Goal: Information Seeking & Learning: Learn about a topic

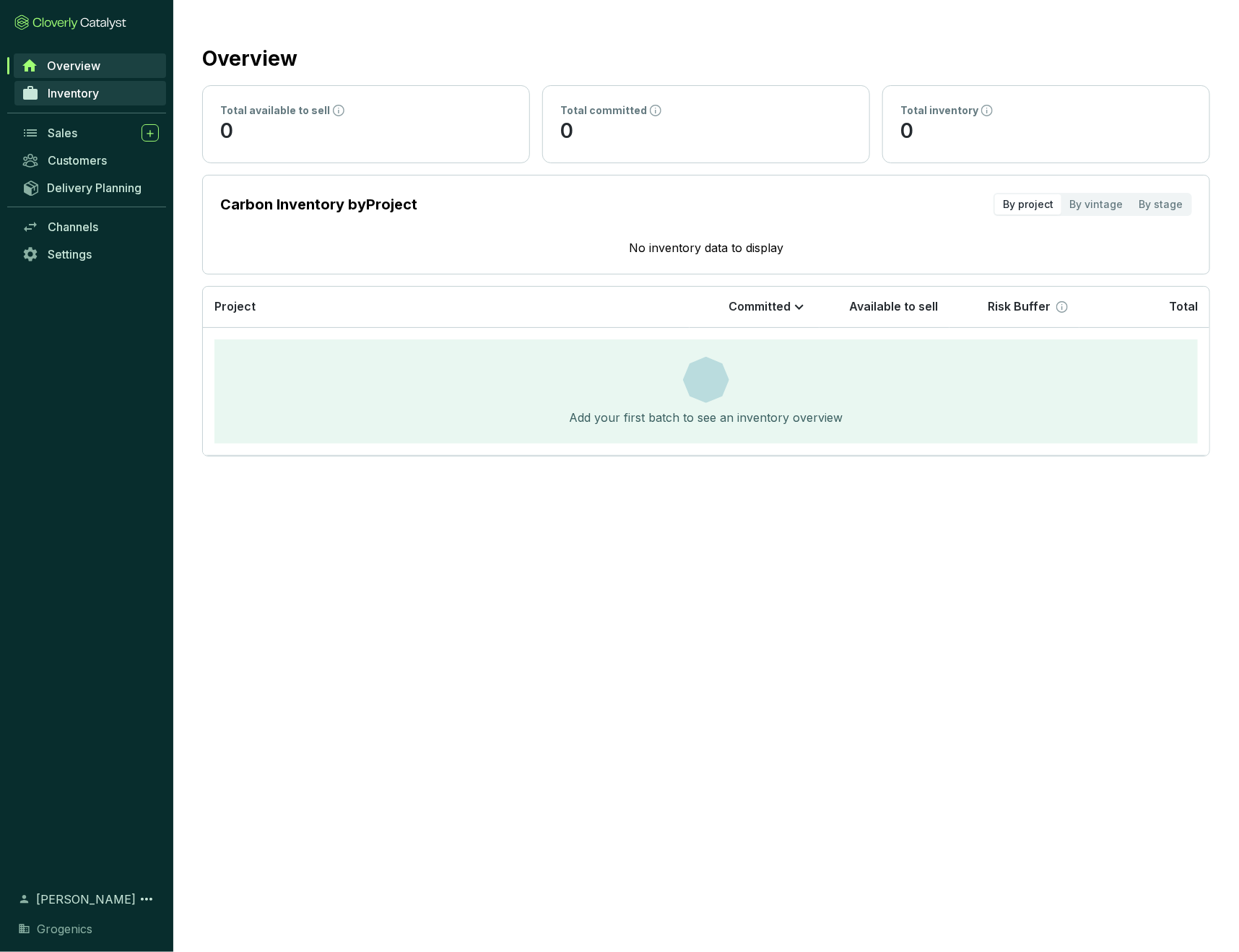
click at [84, 95] on span "Inventory" at bounding box center [73, 93] width 51 height 15
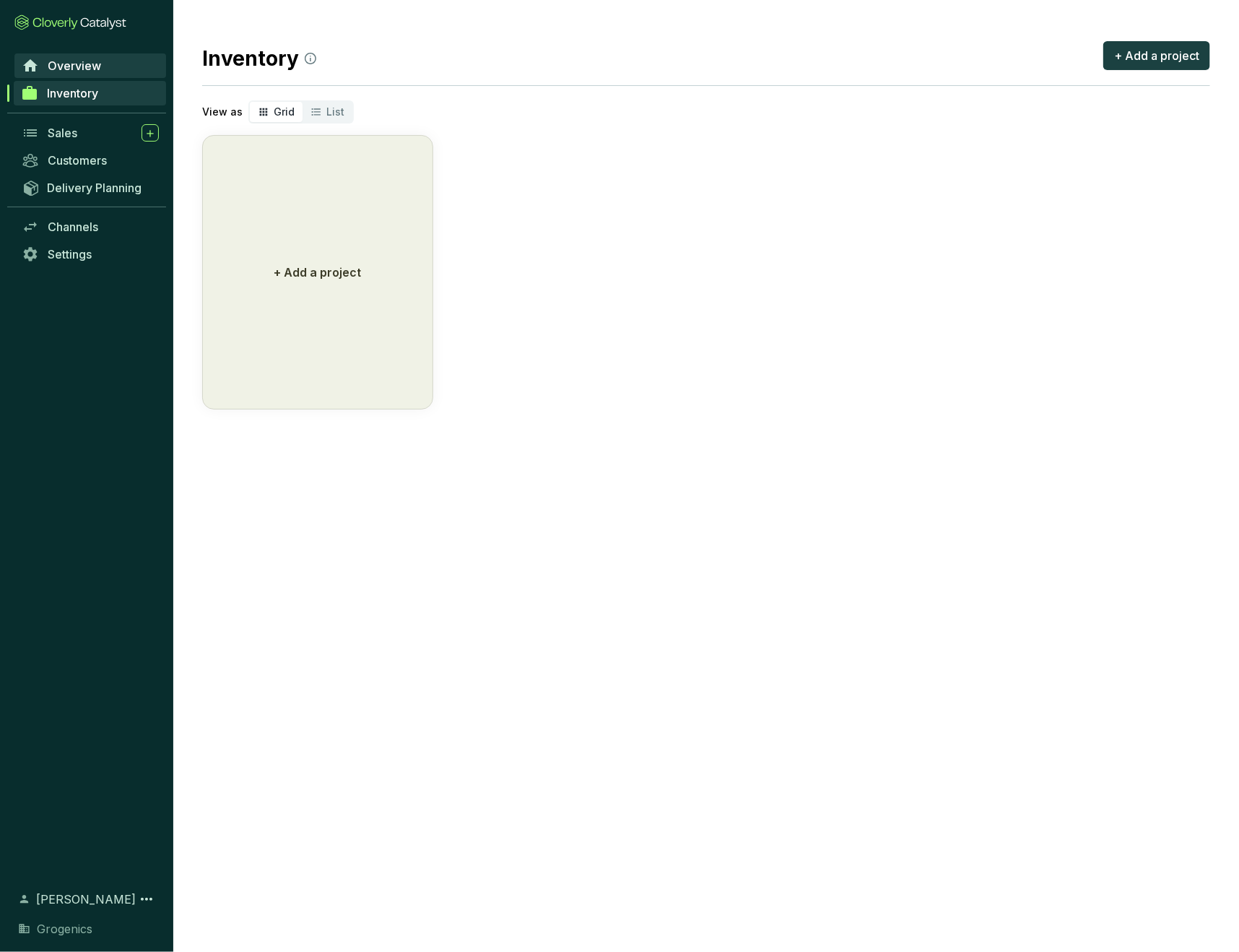
click at [78, 65] on span "Overview" at bounding box center [74, 66] width 53 height 15
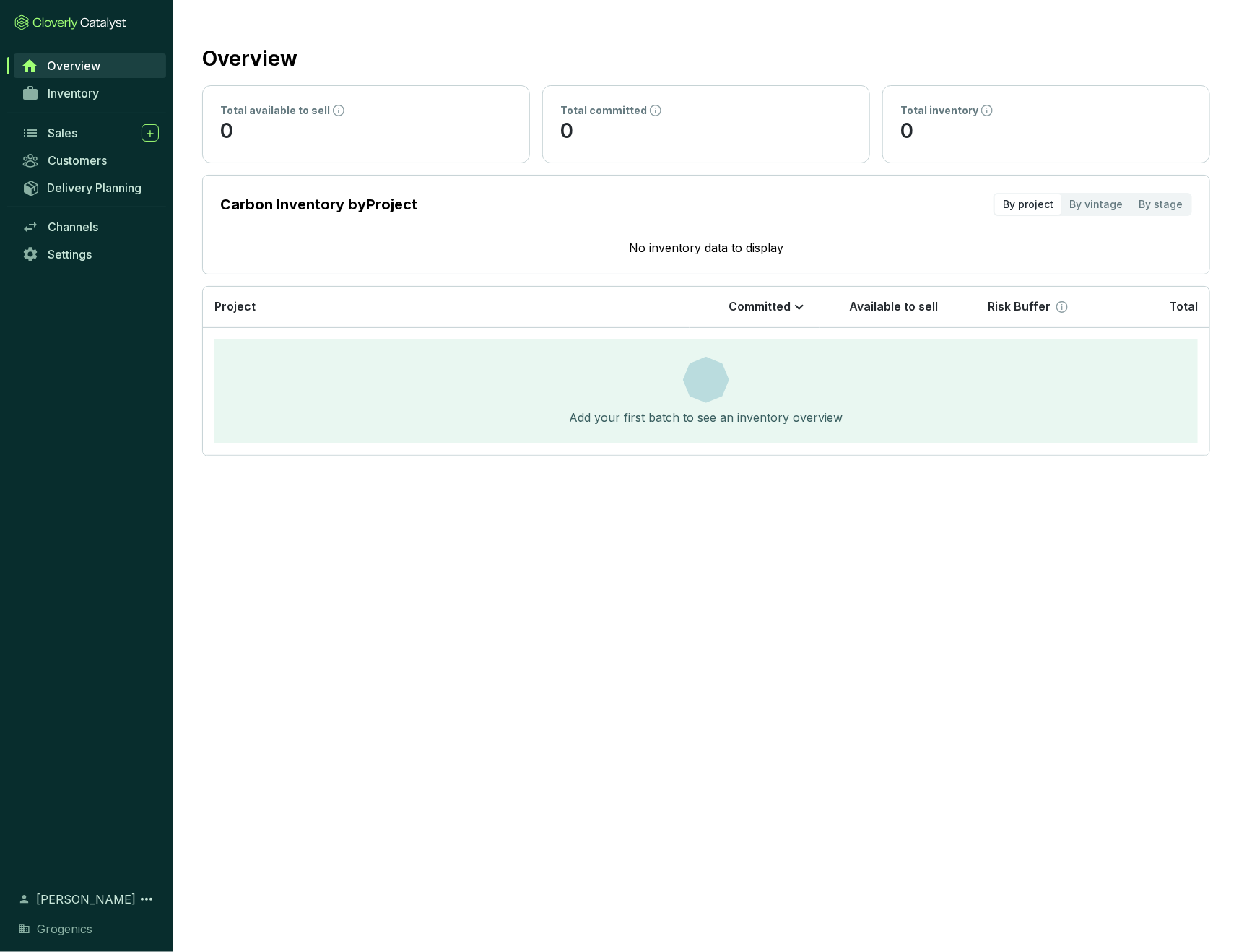
click at [101, 23] on icon at bounding box center [103, 23] width 5 height 6
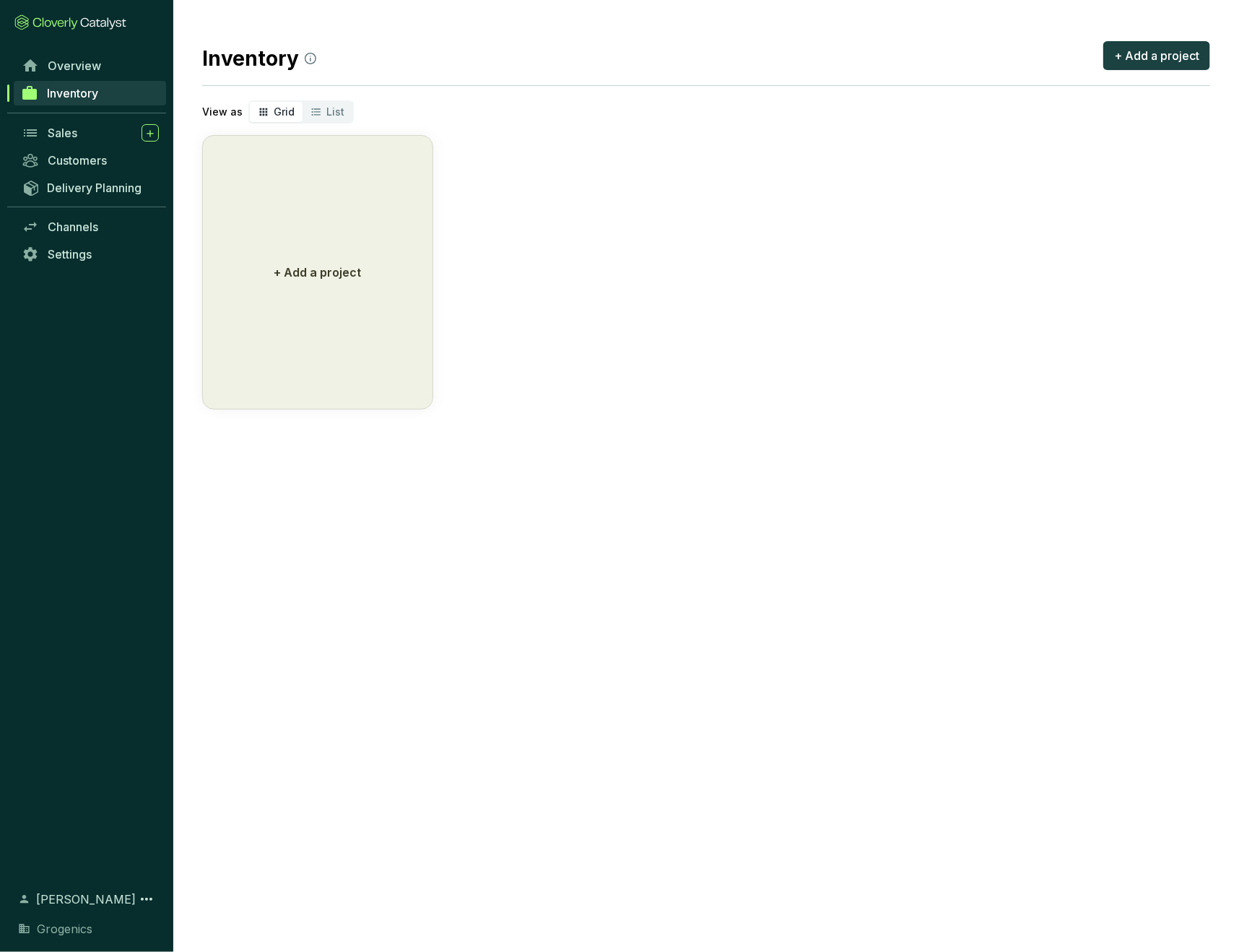
click at [80, 891] on span "[PERSON_NAME]" at bounding box center [85, 899] width 100 height 17
click at [143, 891] on icon at bounding box center [146, 899] width 17 height 17
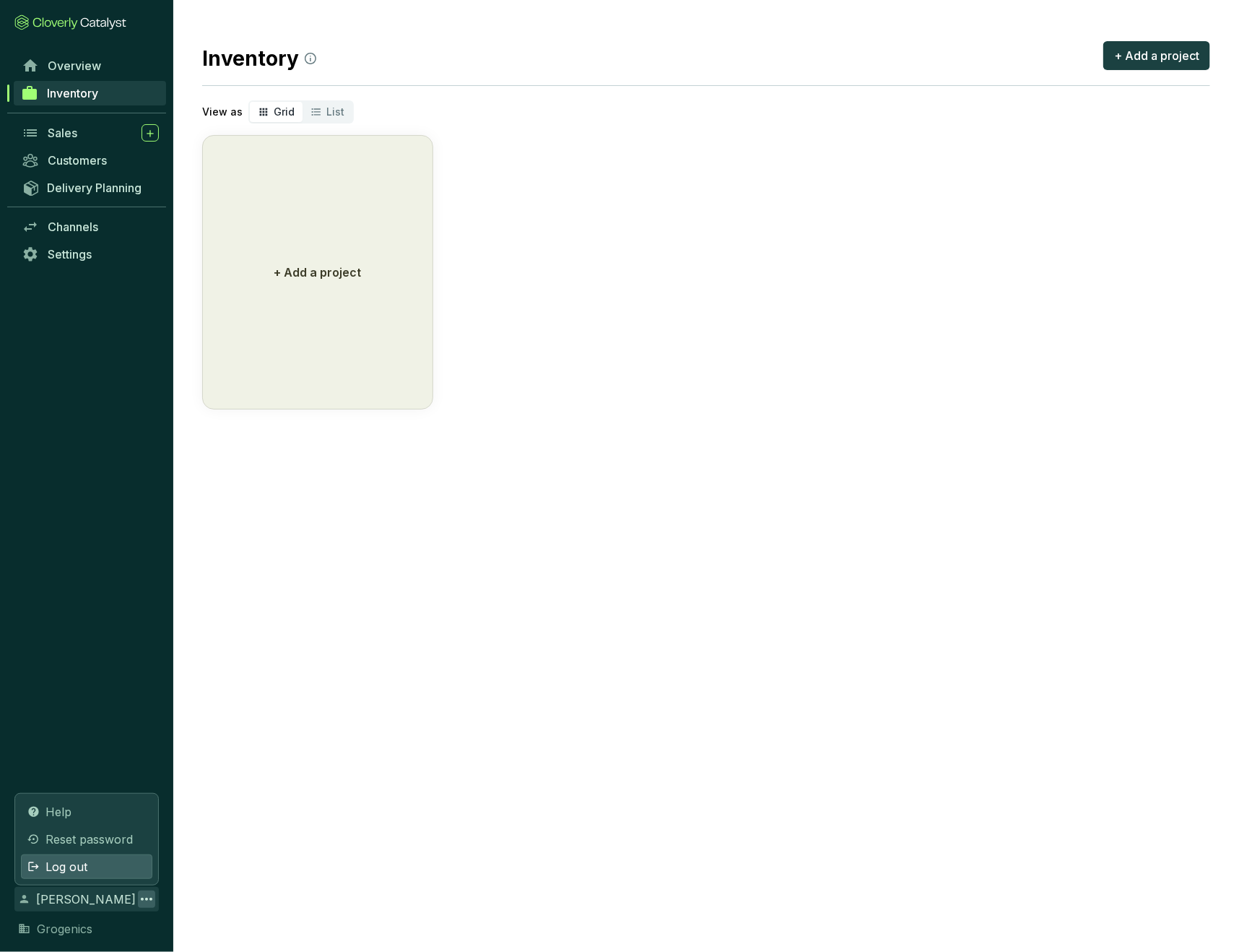
click at [76, 858] on span "Log out" at bounding box center [67, 866] width 42 height 17
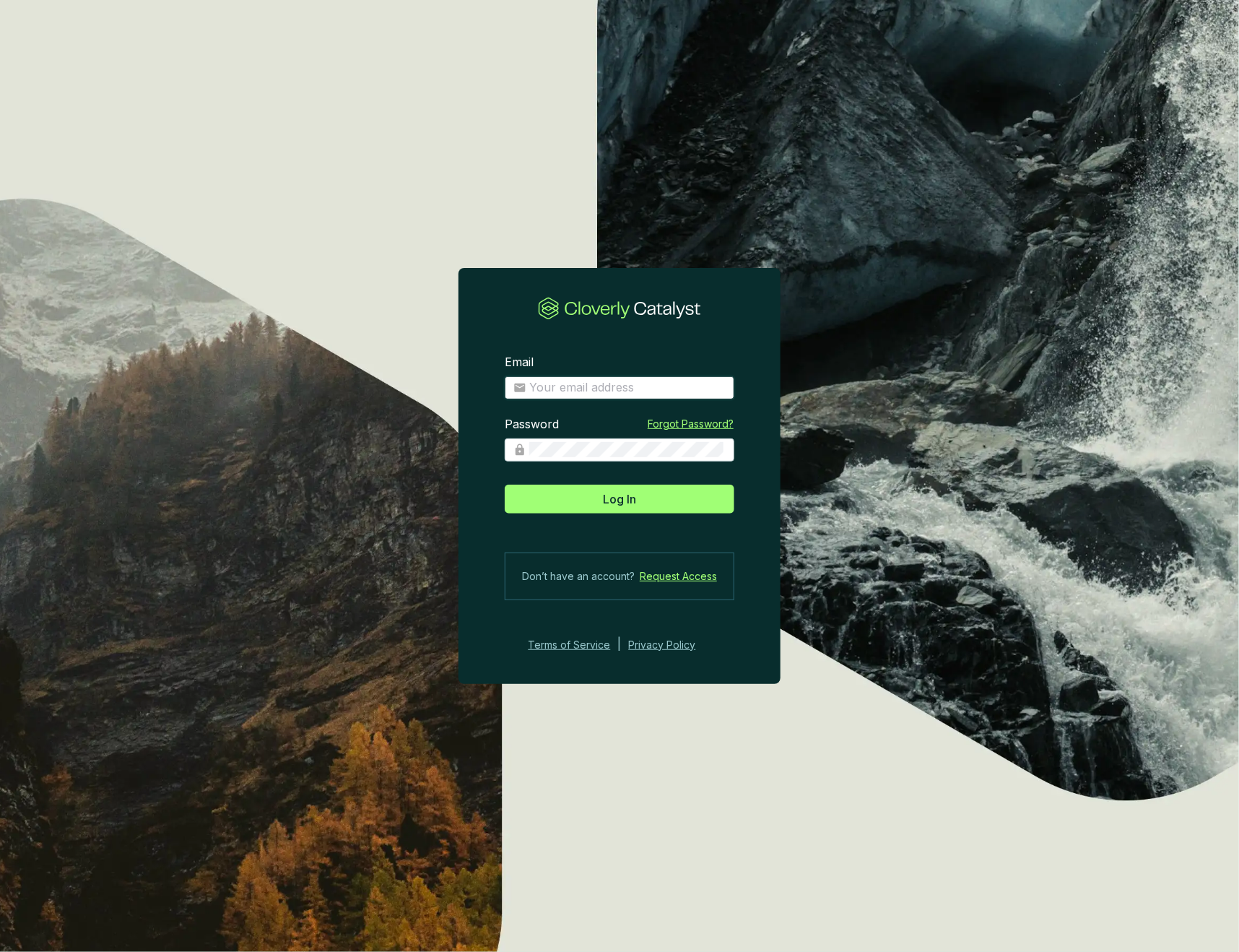
type input "[EMAIL_ADDRESS][DOMAIN_NAME]"
click at [618, 497] on span "Log In" at bounding box center [619, 498] width 33 height 17
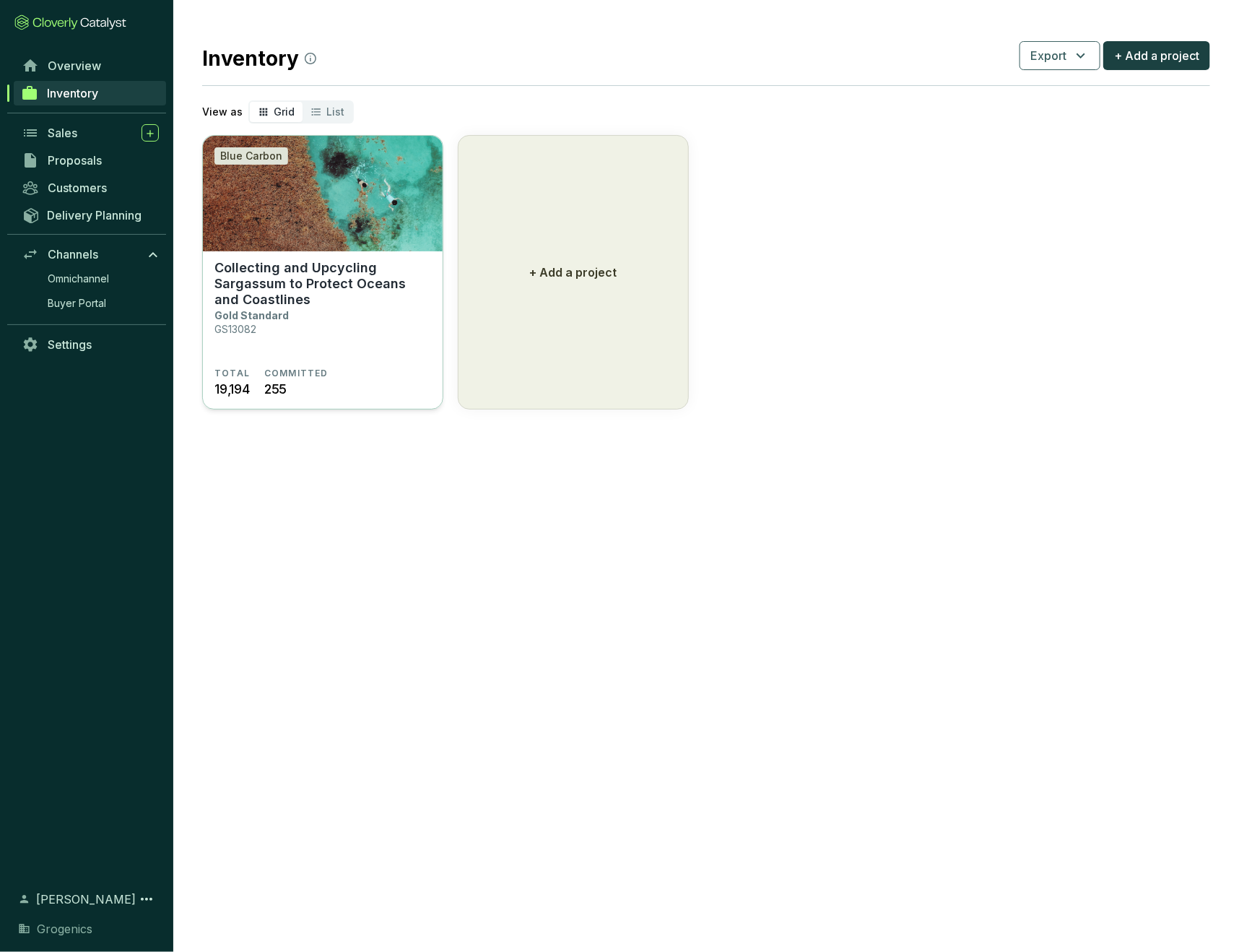
click at [334, 219] on img at bounding box center [323, 193] width 240 height 115
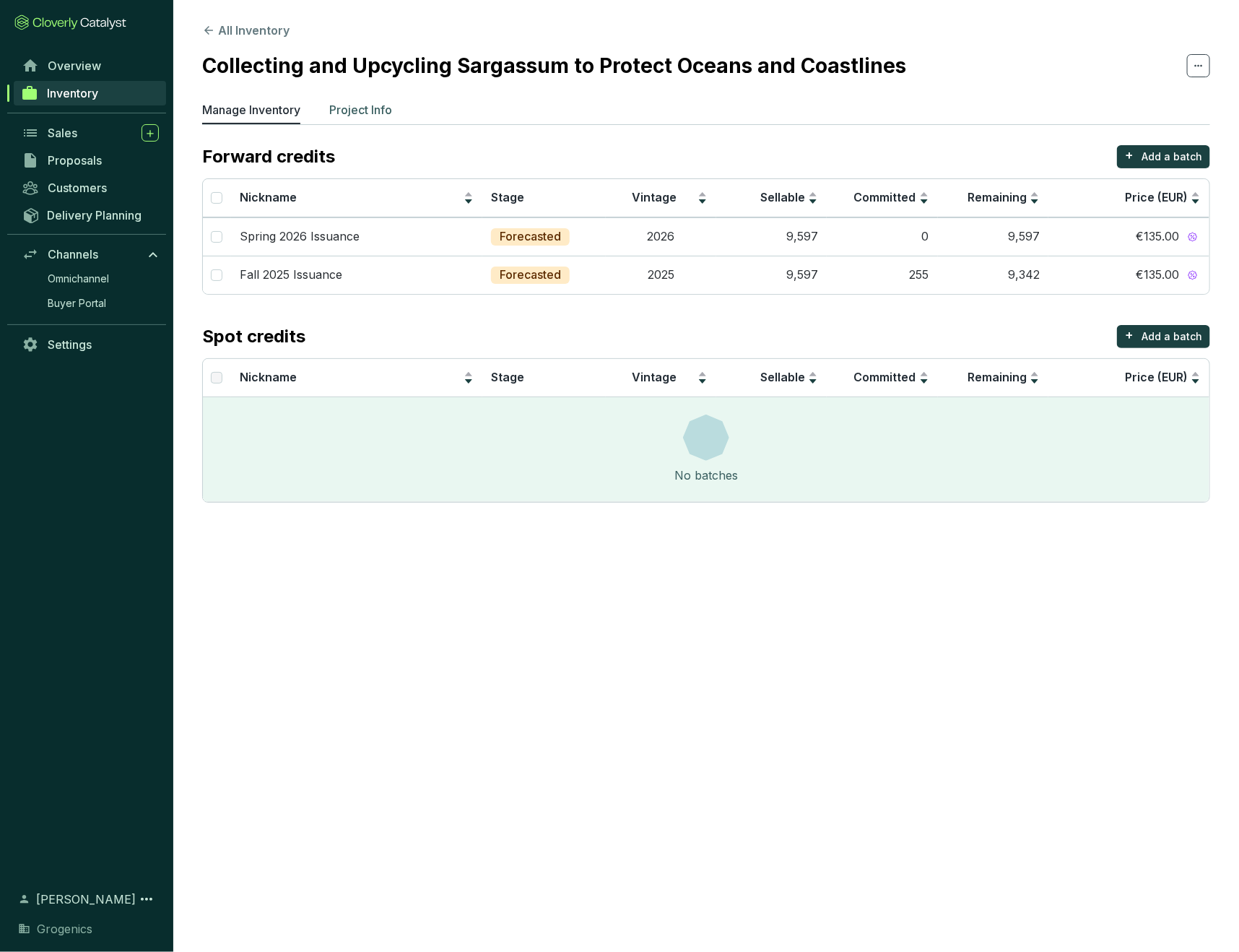
click at [375, 108] on p "Project Info" at bounding box center [360, 110] width 63 height 17
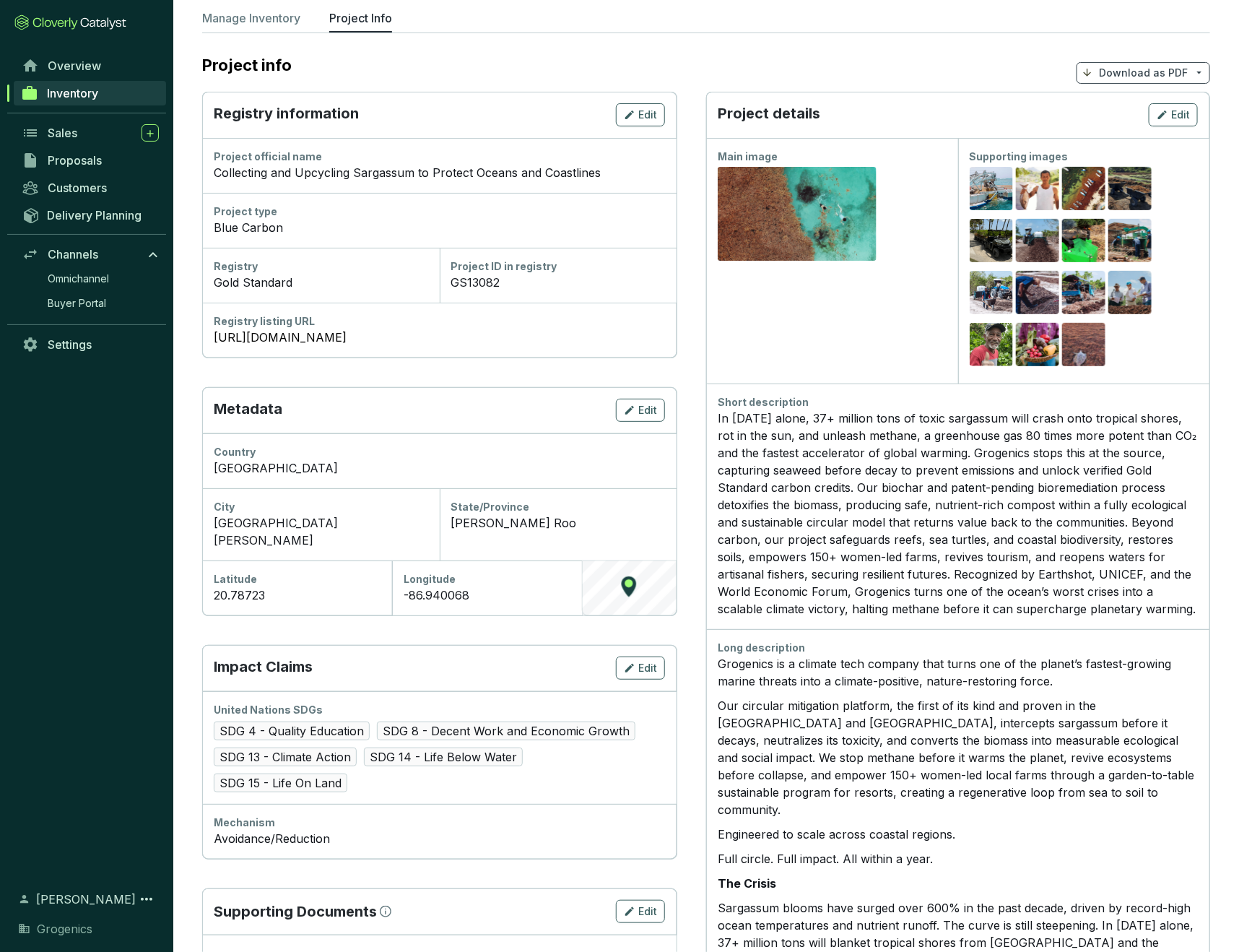
scroll to position [94, 0]
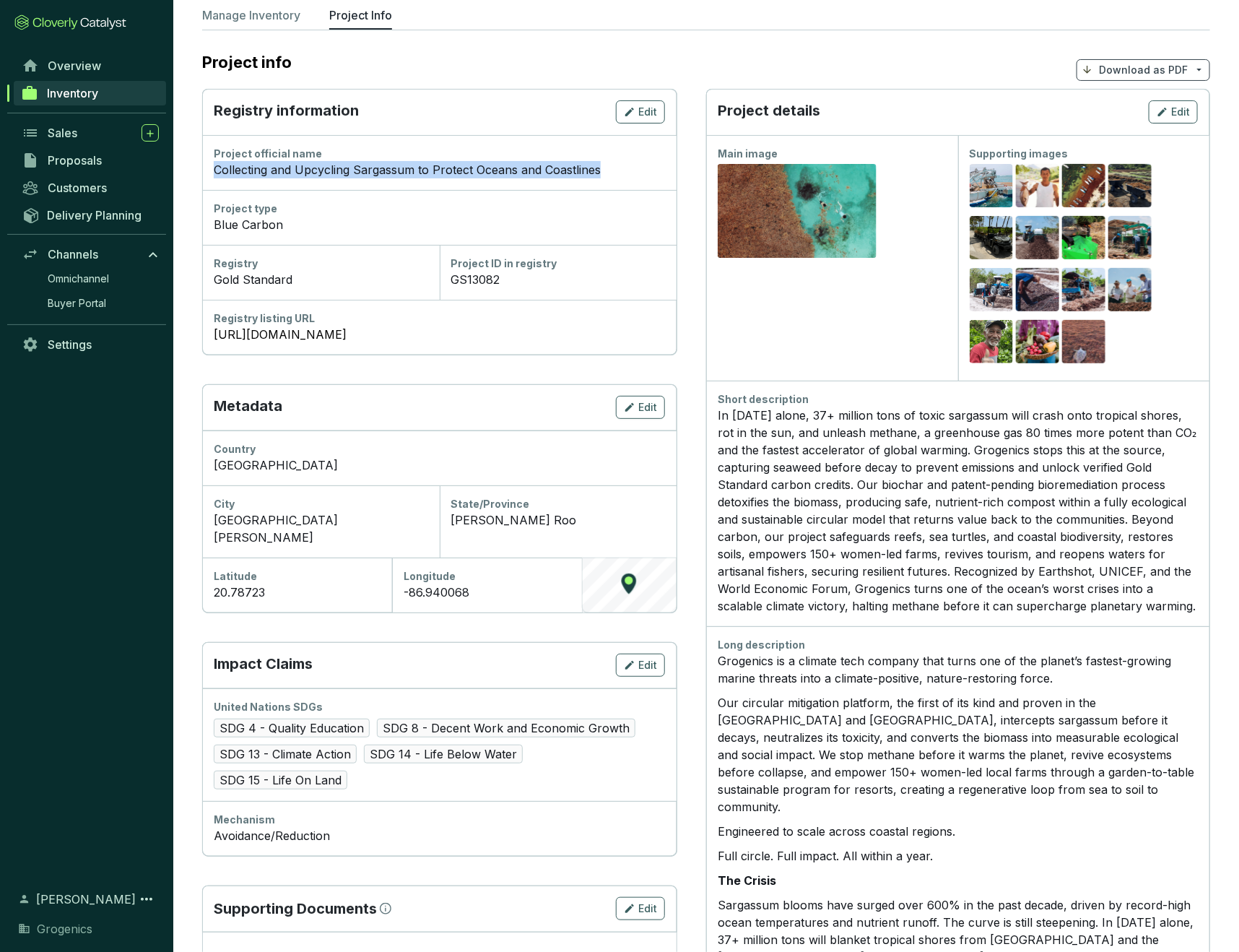
drag, startPoint x: 215, startPoint y: 169, endPoint x: 597, endPoint y: 171, distance: 382.0
click at [597, 171] on div "Collecting and Upcycling Sargassum to Protect Oceans and Coastlines" at bounding box center [440, 169] width 452 height 17
copy div "Collecting and Upcycling Sargassum to Protect Oceans and Coastlines"
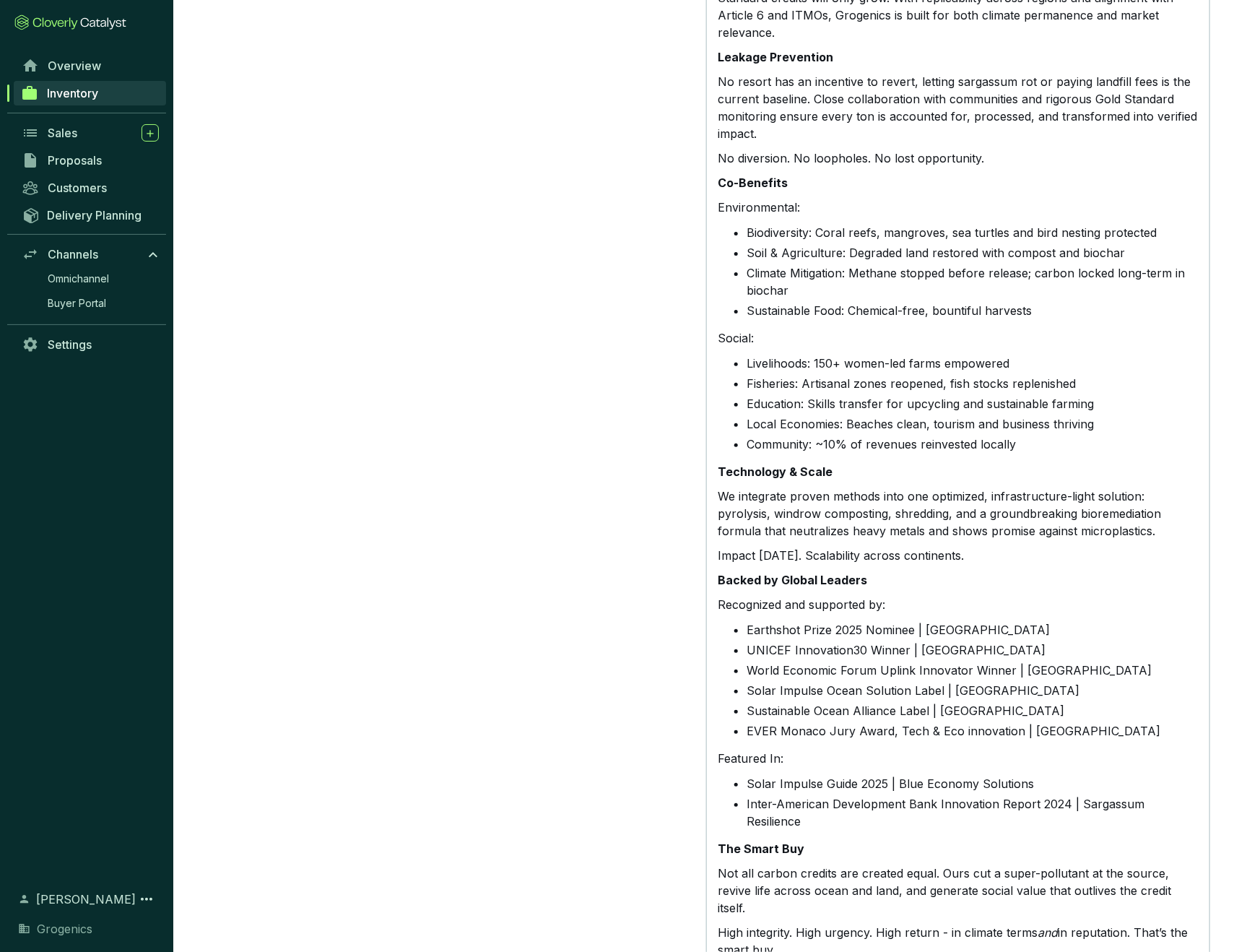
scroll to position [1836, 0]
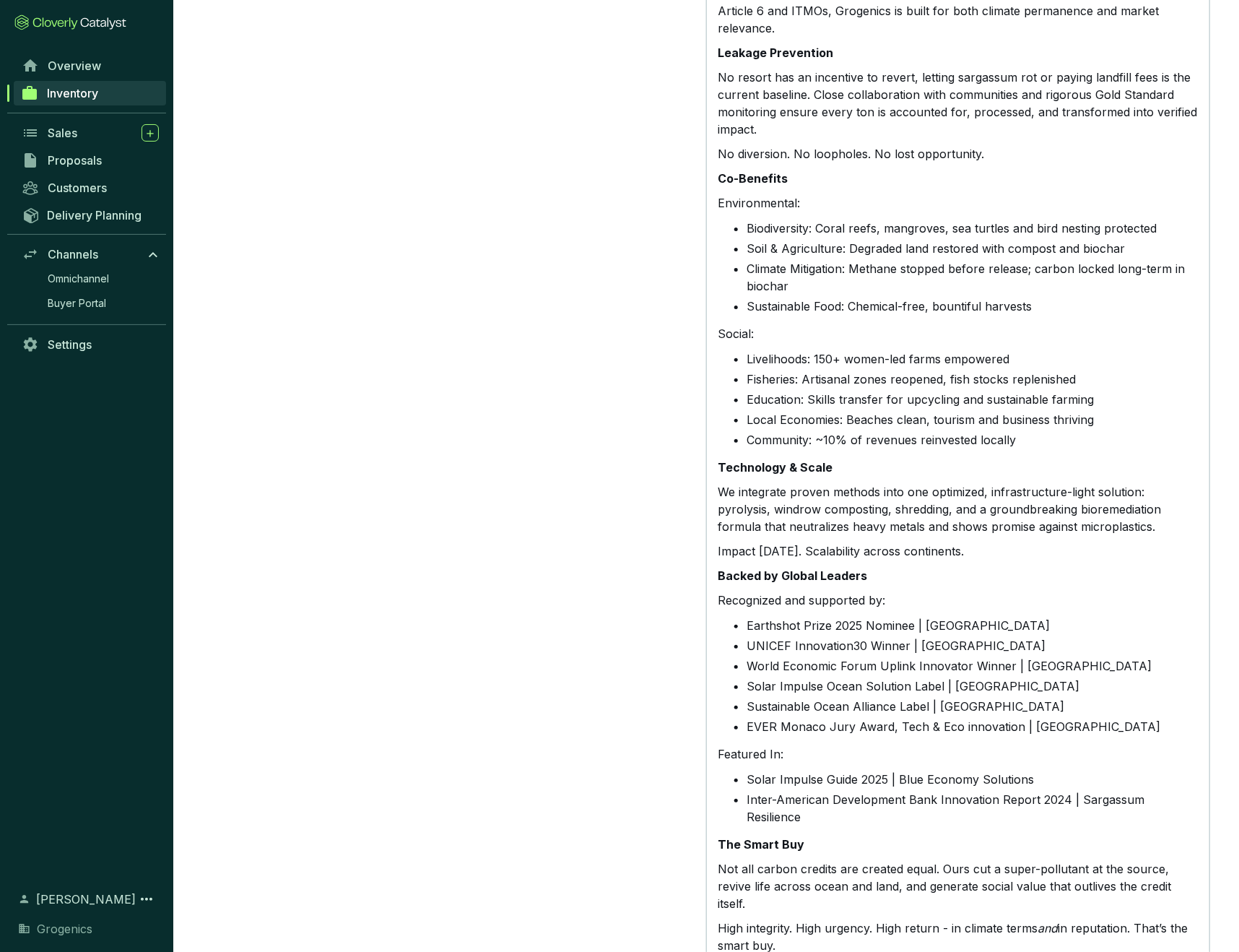
drag, startPoint x: 720, startPoint y: 656, endPoint x: 943, endPoint y: 849, distance: 294.9
copy div "Grogenics is a climate tech company that turns one of the planet’s fastest-grow…"
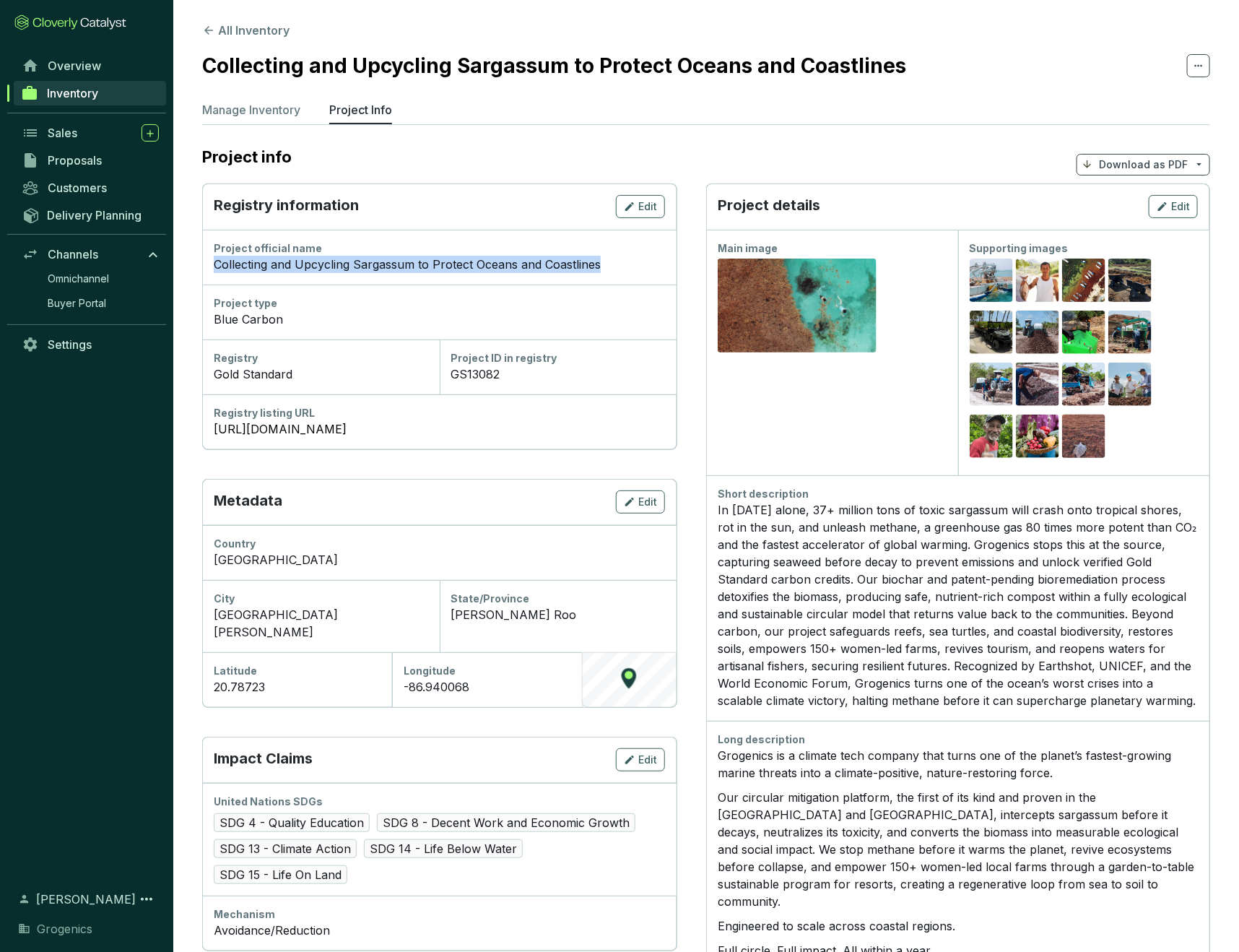
scroll to position [0, 0]
click at [925, 825] on p "Our circular mitigation platform, the first of its kind and proven in the Carib…" at bounding box center [957, 849] width 480 height 122
click at [374, 262] on div "Collecting and Upcycling Sargassum to Protect Oceans and Coastlines" at bounding box center [440, 264] width 452 height 17
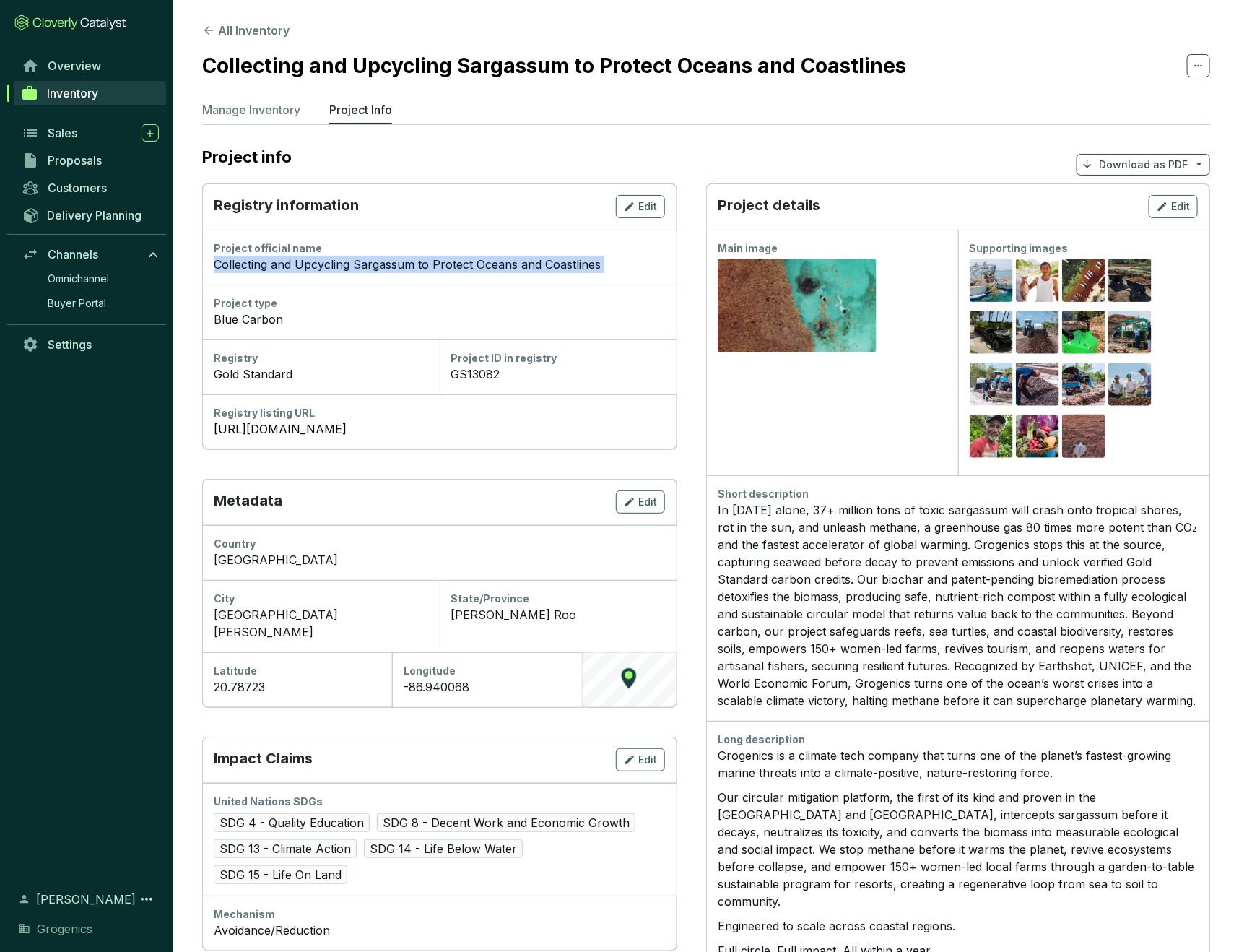
copy div "Collecting and Upcycling Sargassum to Protect Oceans and Coastlines"
